Goal: Find specific page/section

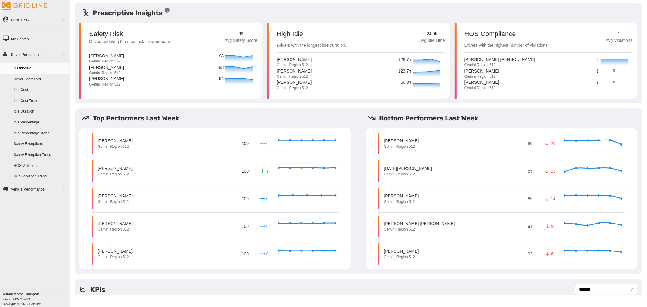
click at [26, 111] on link "Idle Duration" at bounding box center [40, 111] width 59 height 11
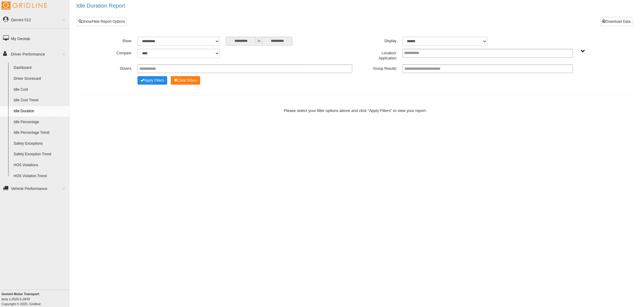
click at [21, 124] on link "Idle Percentage" at bounding box center [40, 122] width 59 height 11
